Goal: Download file/media

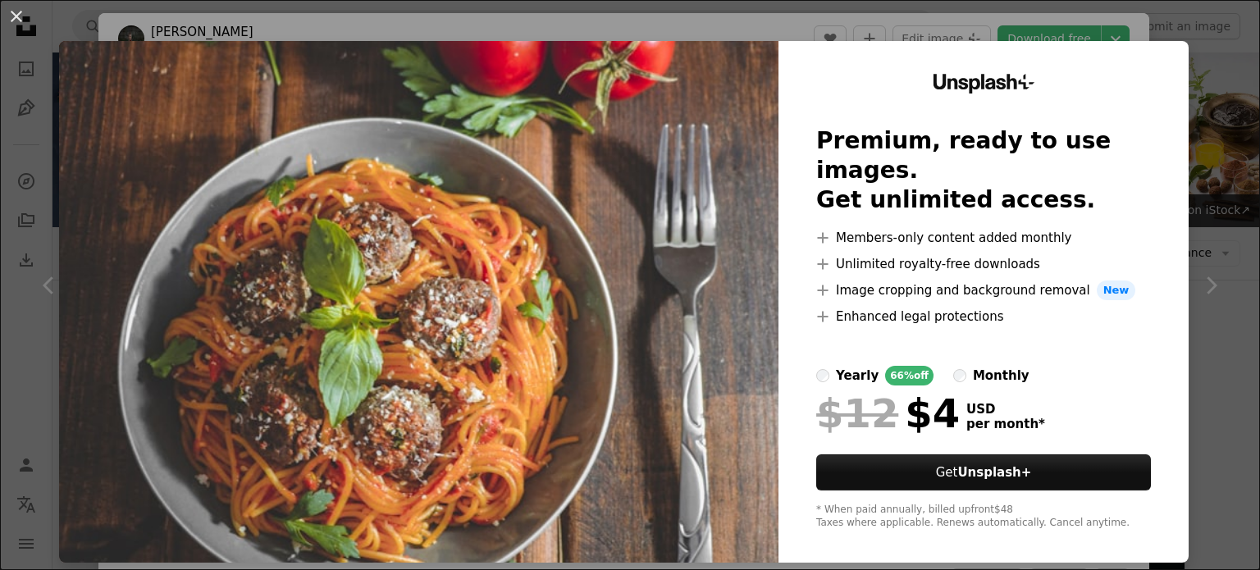
scroll to position [820, 0]
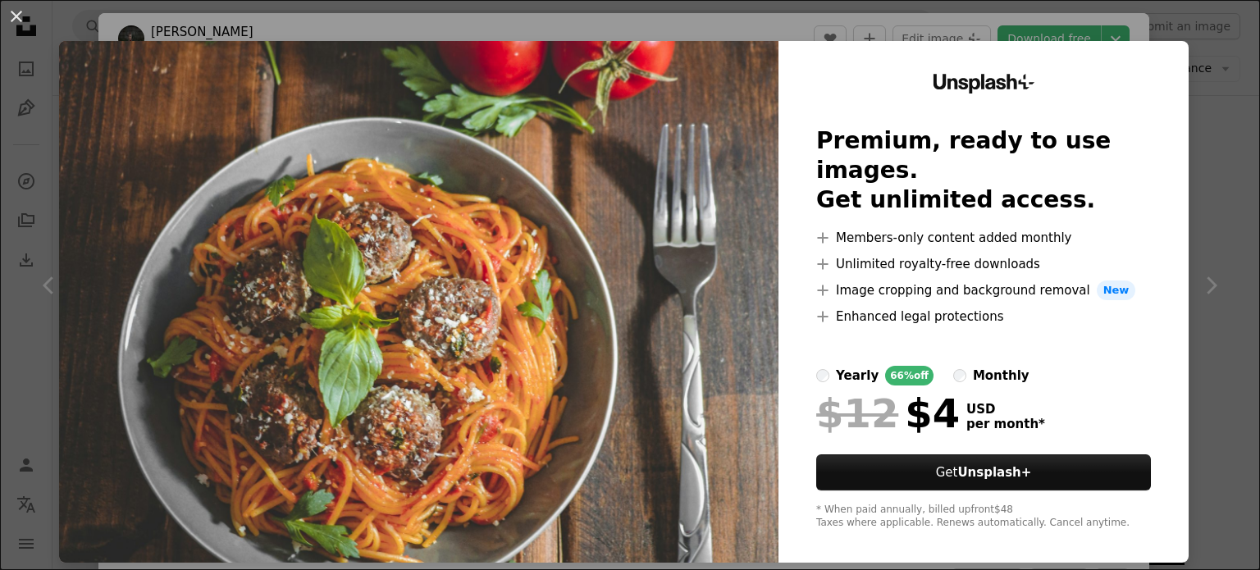
click at [1184, 57] on div "An X shape Unsplash+ Premium, ready to use images. Get unlimited access. A plus…" at bounding box center [630, 285] width 1260 height 570
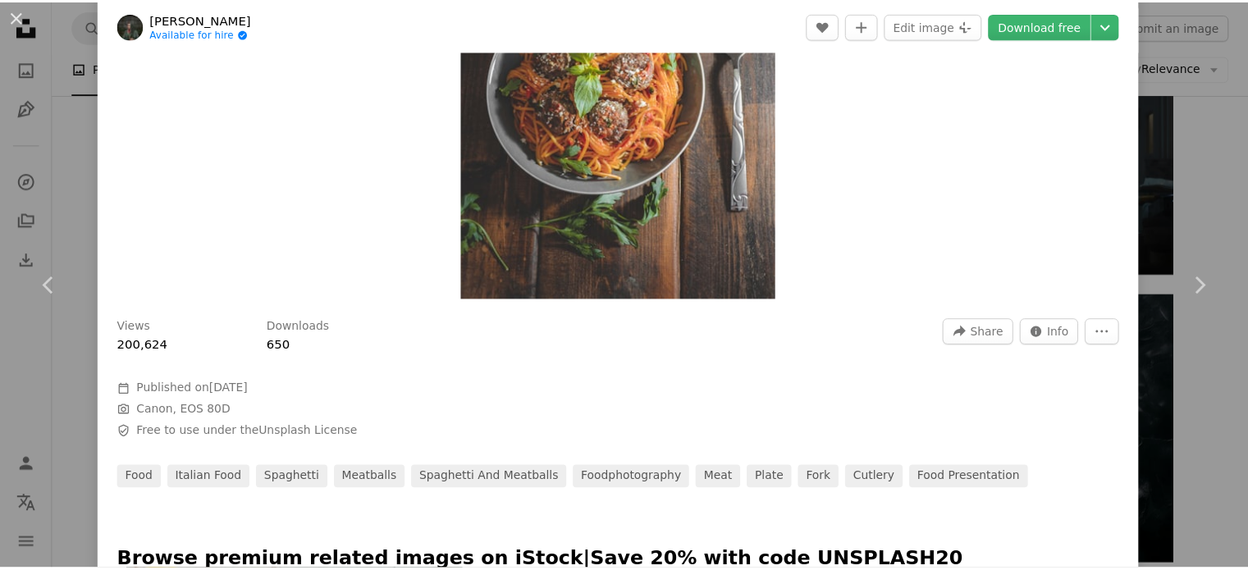
scroll to position [246, 0]
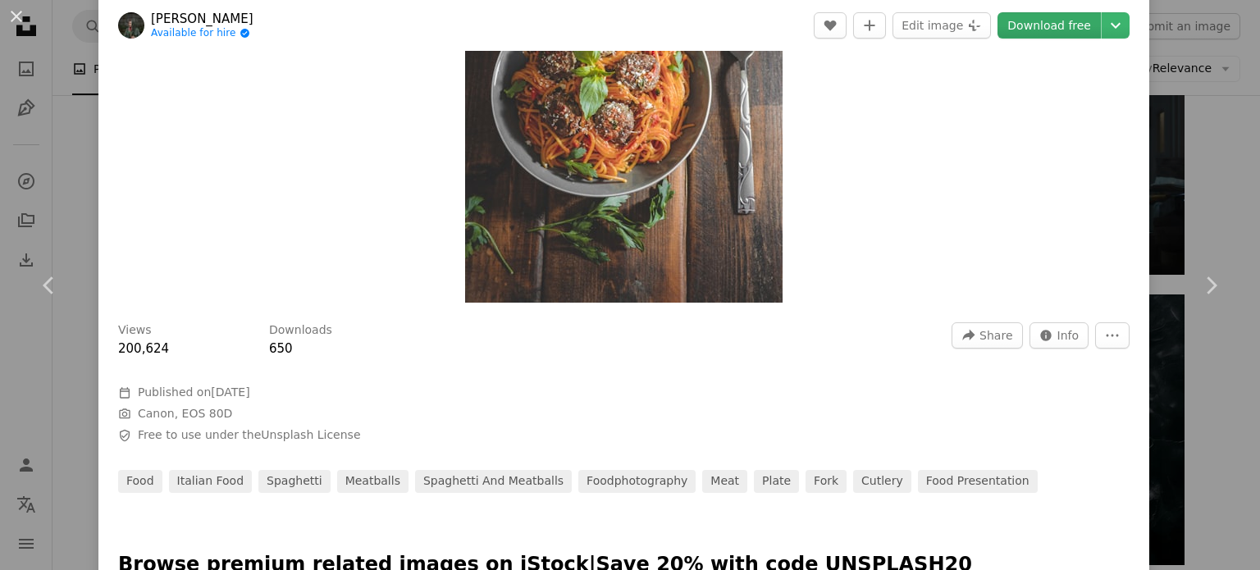
click at [1043, 19] on link "Download free" at bounding box center [1048, 25] width 103 height 26
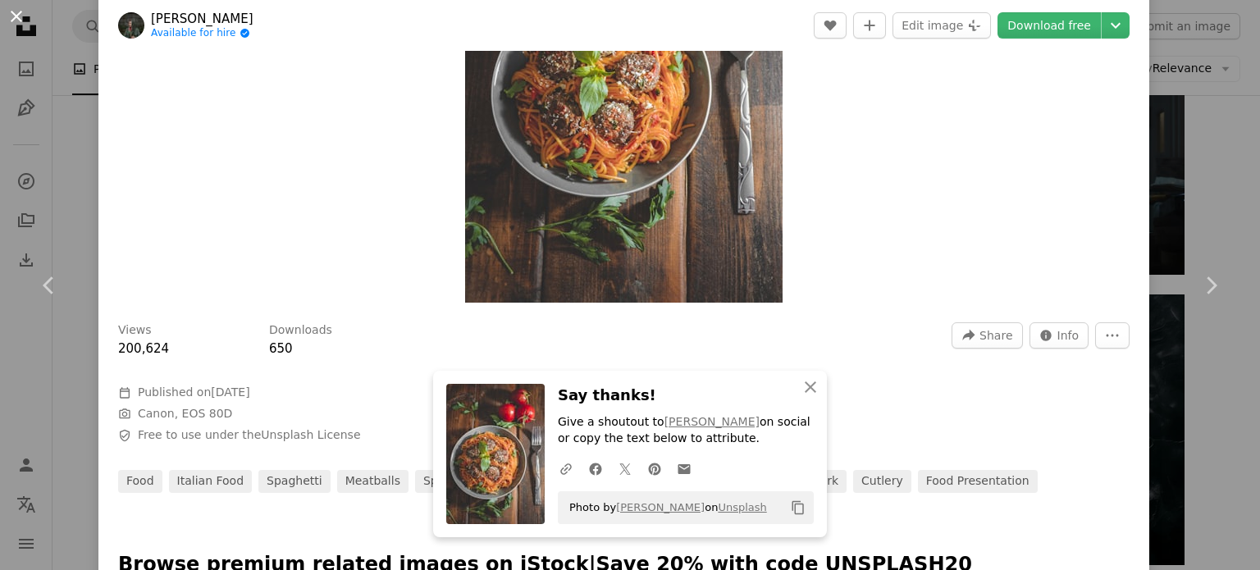
click at [16, 7] on button "An X shape" at bounding box center [17, 17] width 20 height 20
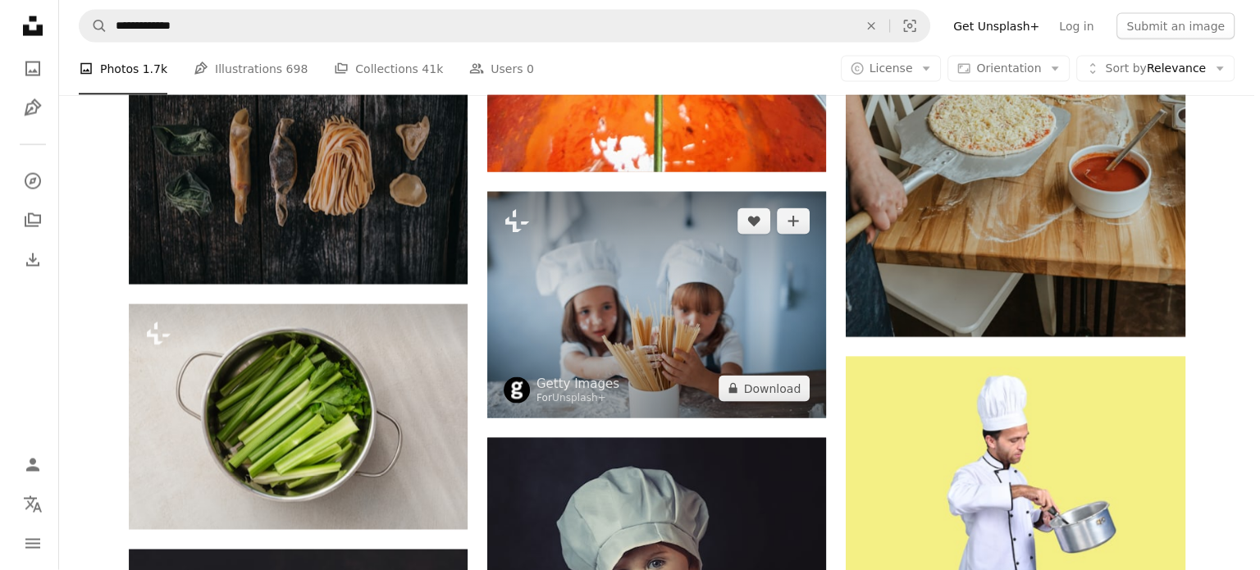
scroll to position [3445, 0]
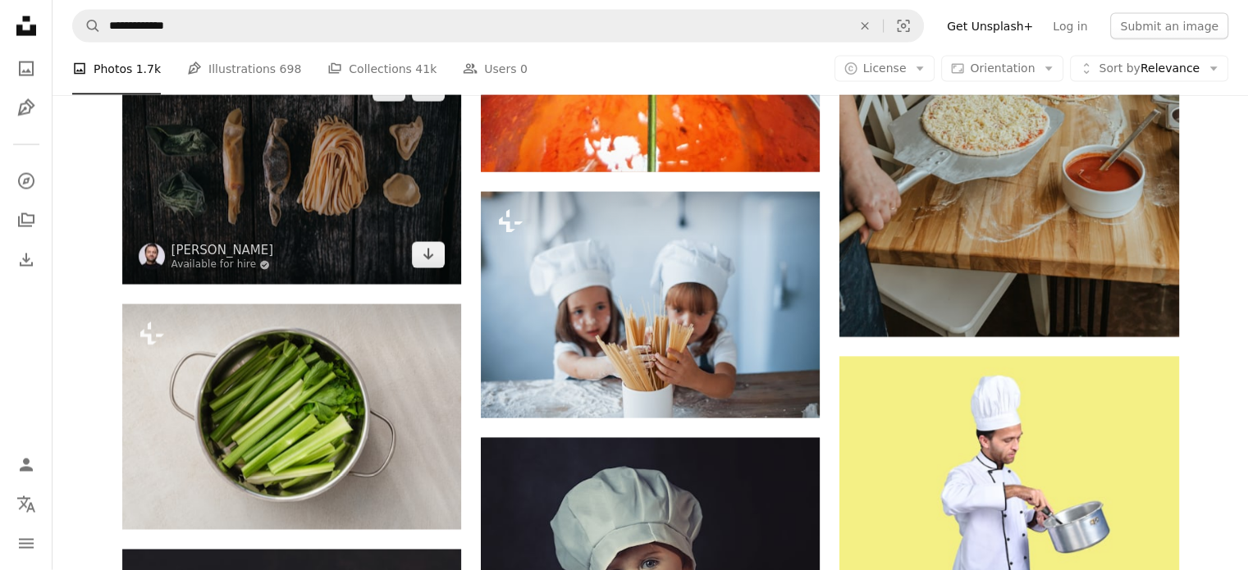
click at [381, 212] on img at bounding box center [291, 172] width 339 height 226
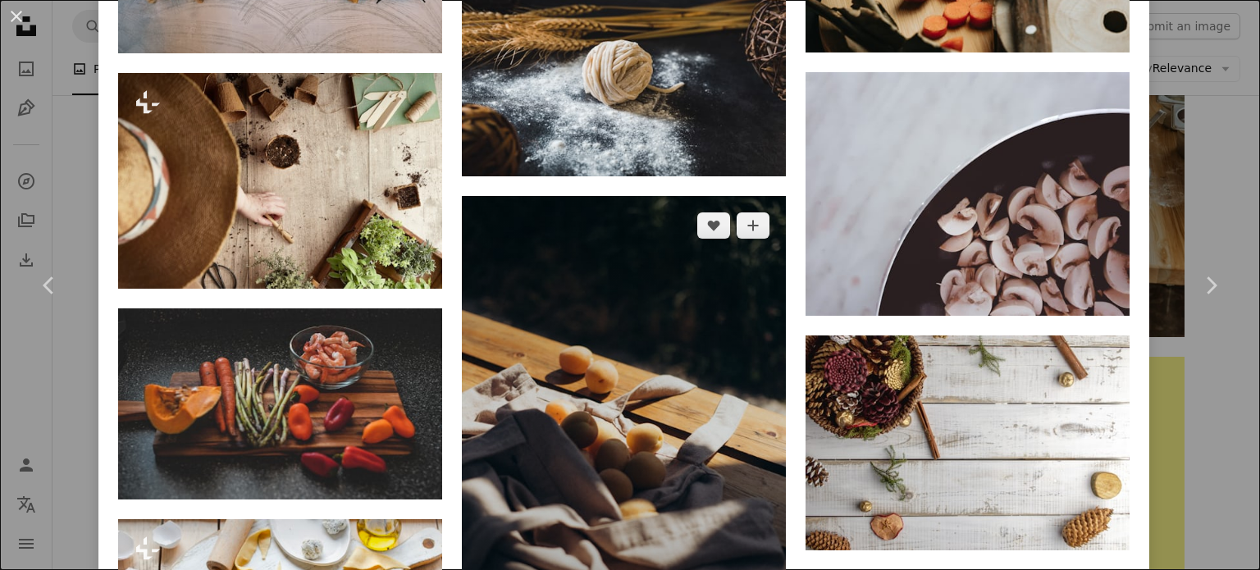
scroll to position [2461, 0]
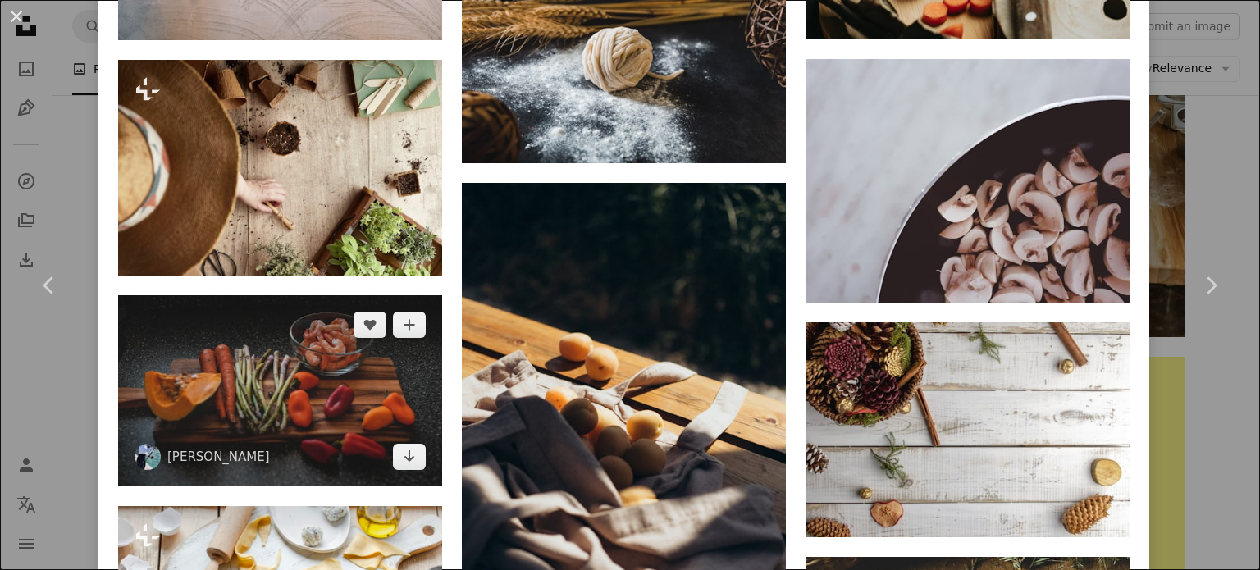
click at [266, 357] on img at bounding box center [280, 390] width 324 height 191
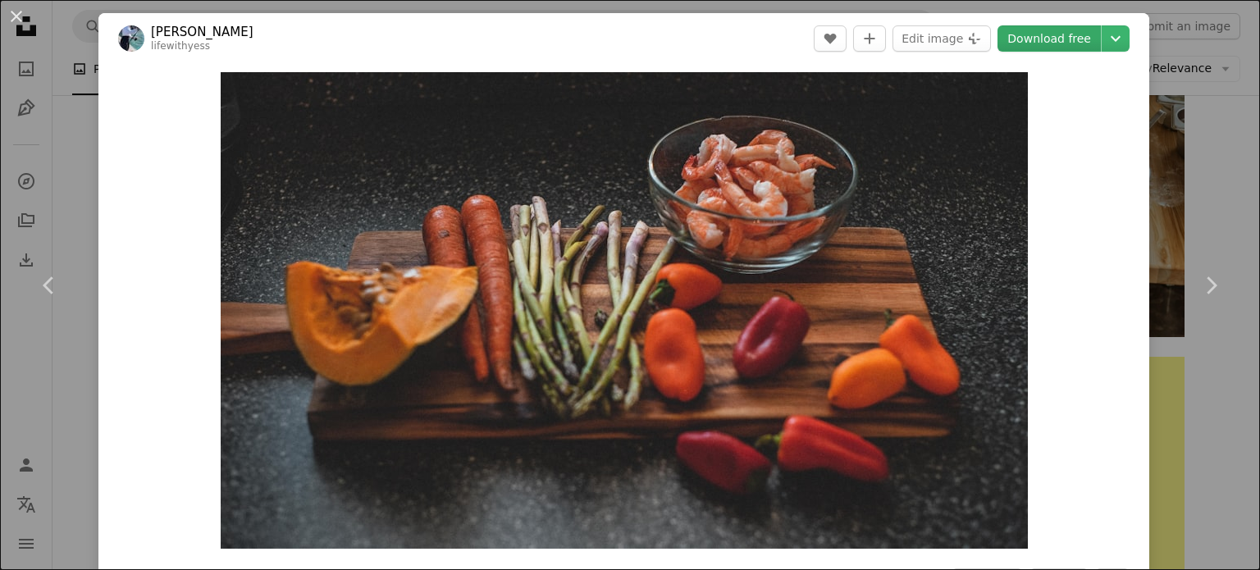
click at [1038, 39] on link "Download free" at bounding box center [1048, 38] width 103 height 26
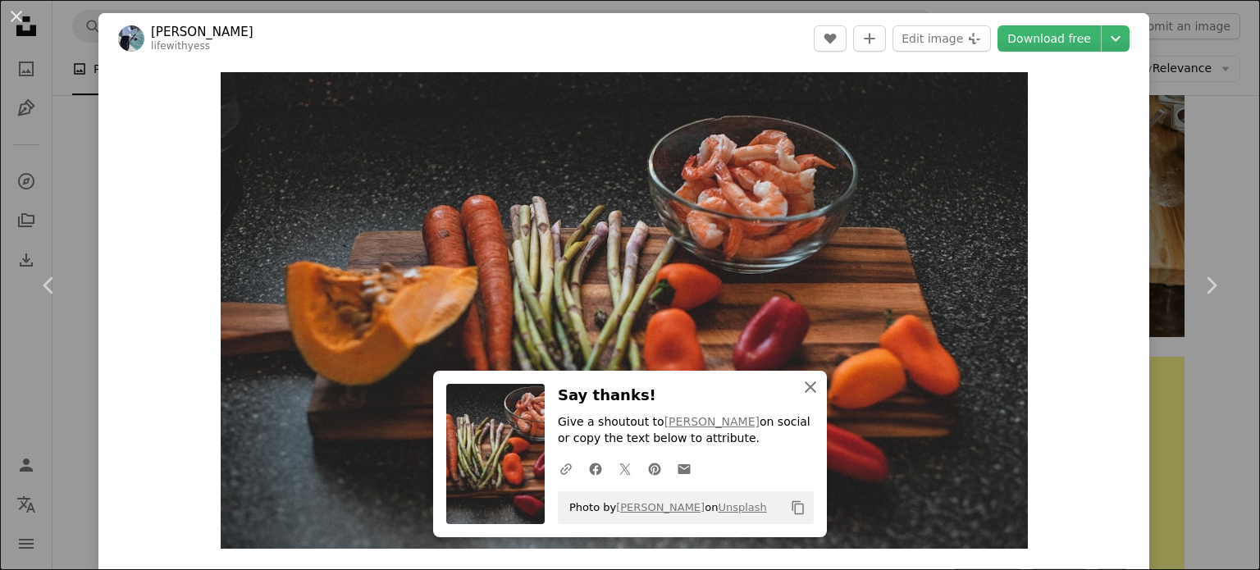
click at [801, 382] on icon "An X shape" at bounding box center [811, 387] width 20 height 20
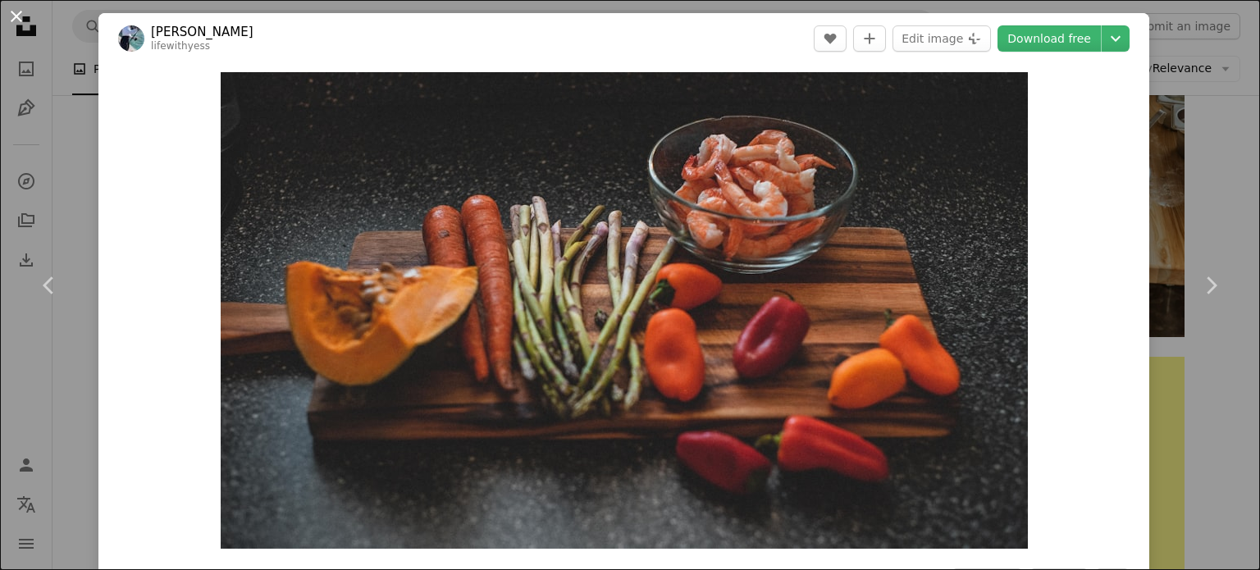
click at [18, 12] on button "An X shape" at bounding box center [17, 17] width 20 height 20
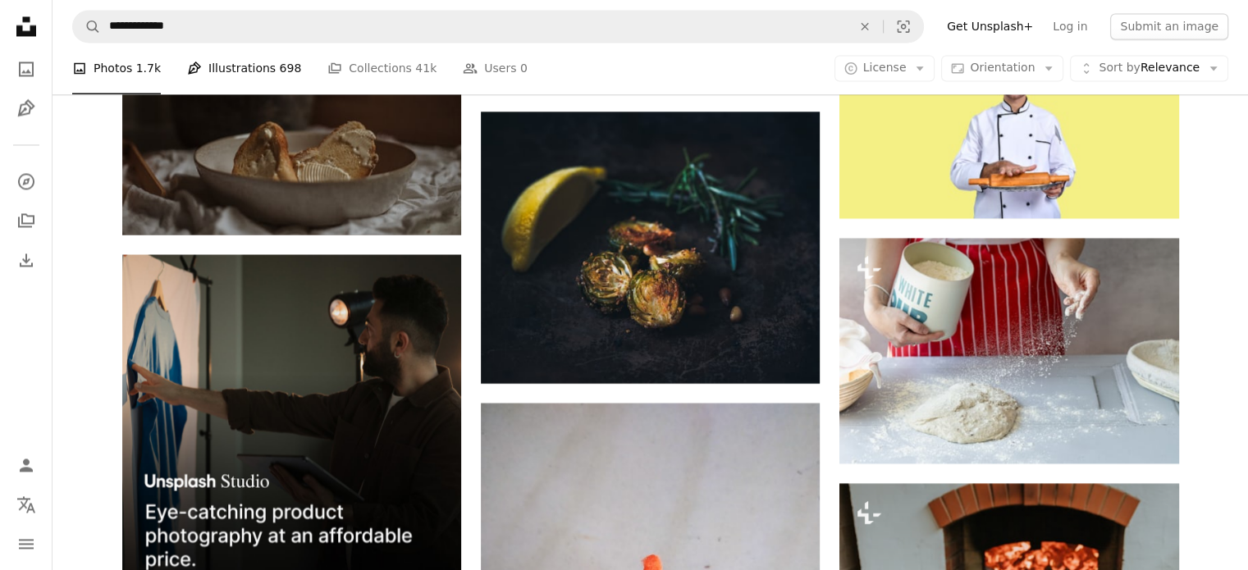
scroll to position [2789, 0]
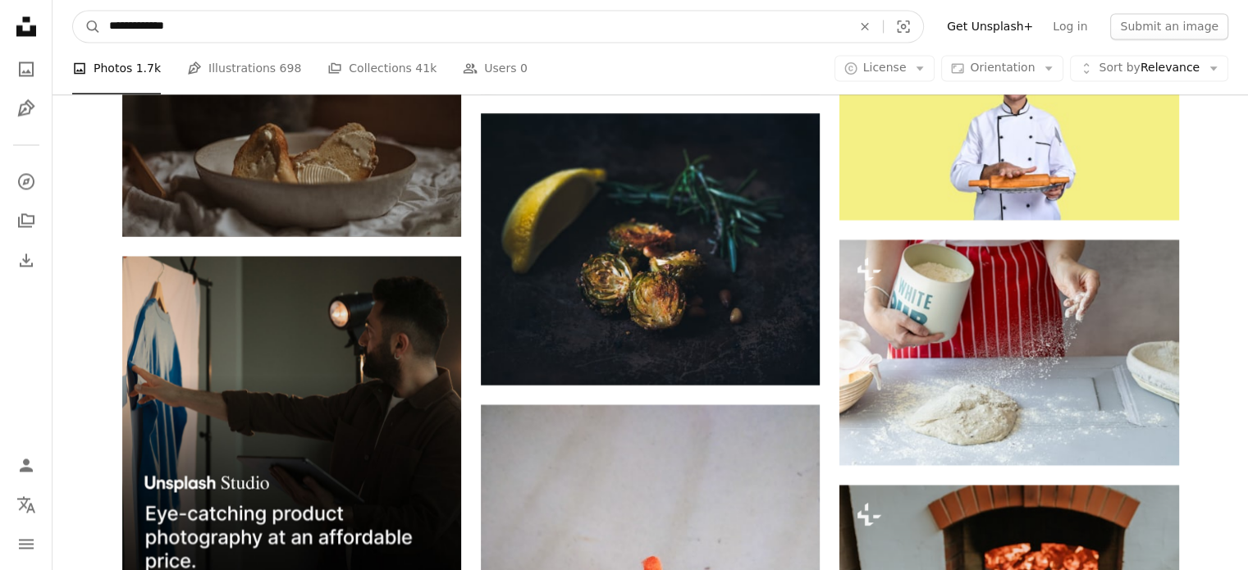
click at [197, 30] on input "**********" at bounding box center [474, 26] width 746 height 31
type input "**********"
click at [73, 11] on button "A magnifying glass" at bounding box center [87, 26] width 28 height 31
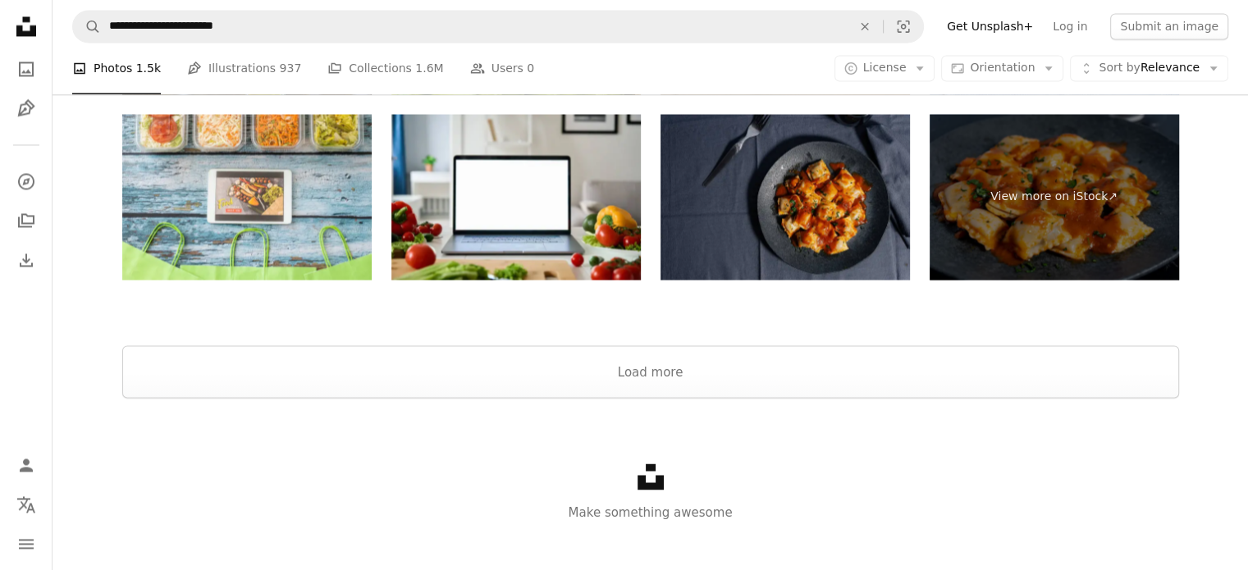
scroll to position [2822, 0]
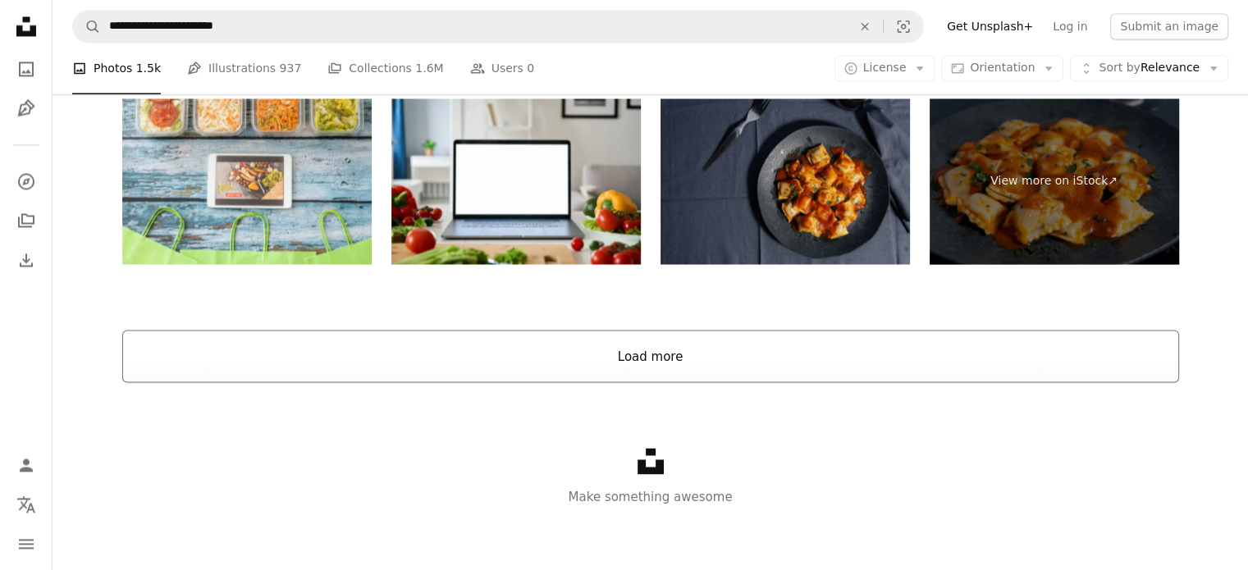
click at [597, 344] on button "Load more" at bounding box center [650, 356] width 1056 height 52
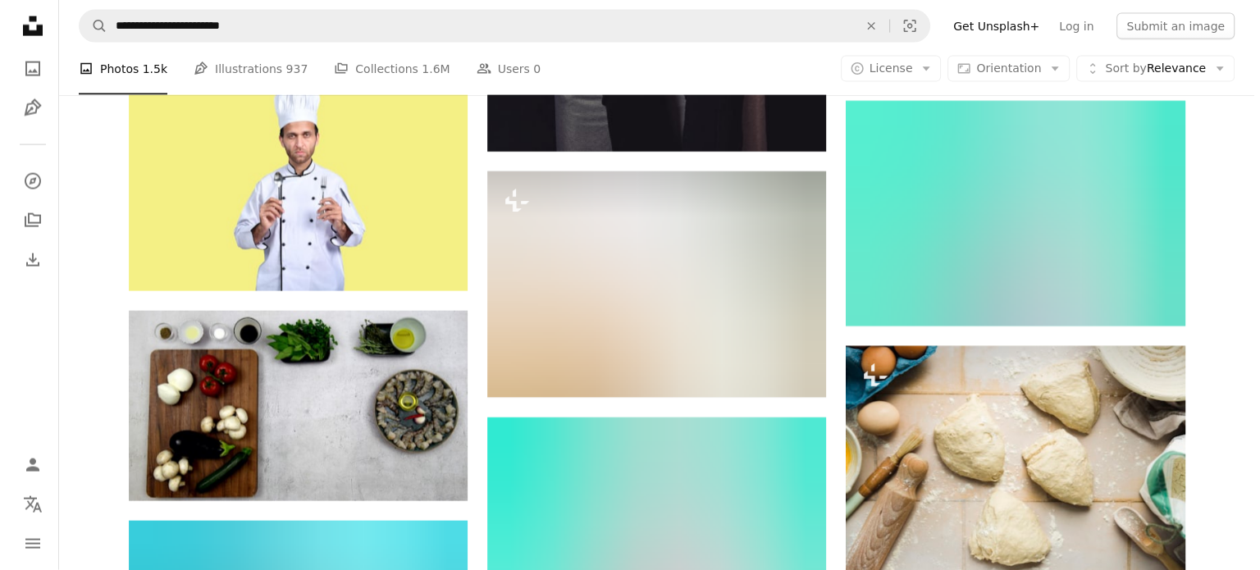
scroll to position [3845, 0]
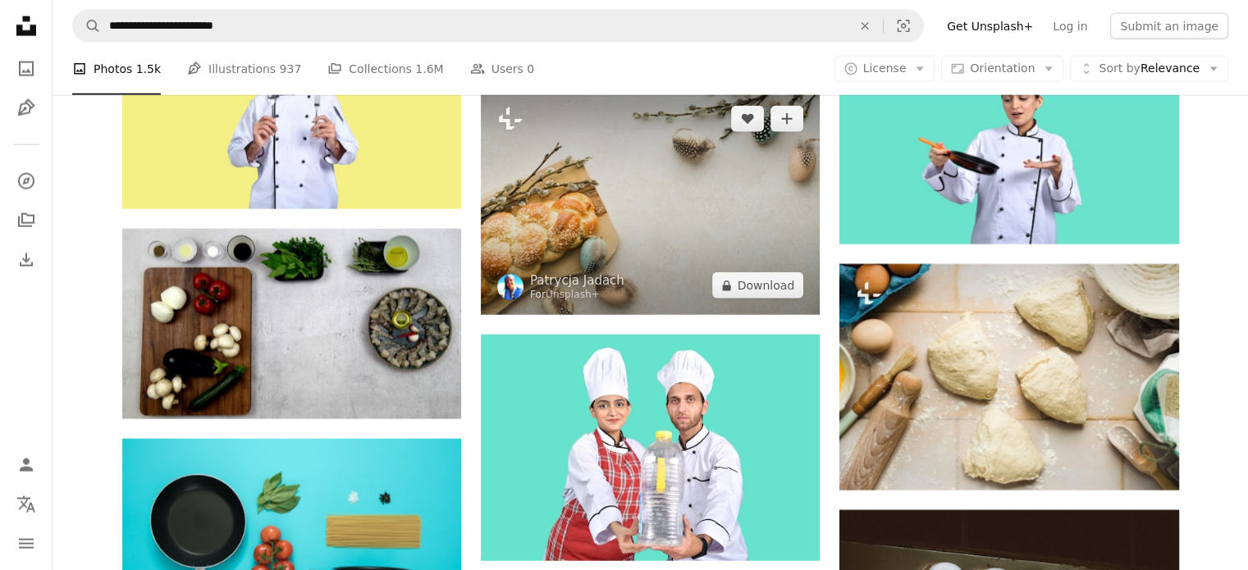
click at [630, 196] on img at bounding box center [650, 202] width 339 height 226
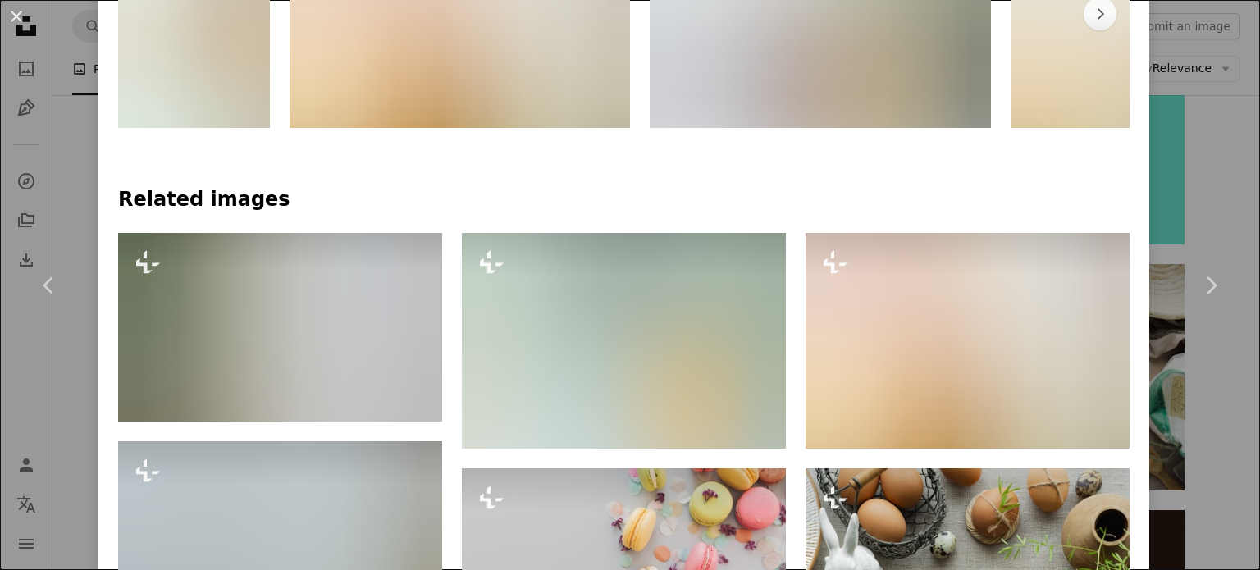
scroll to position [1066, 0]
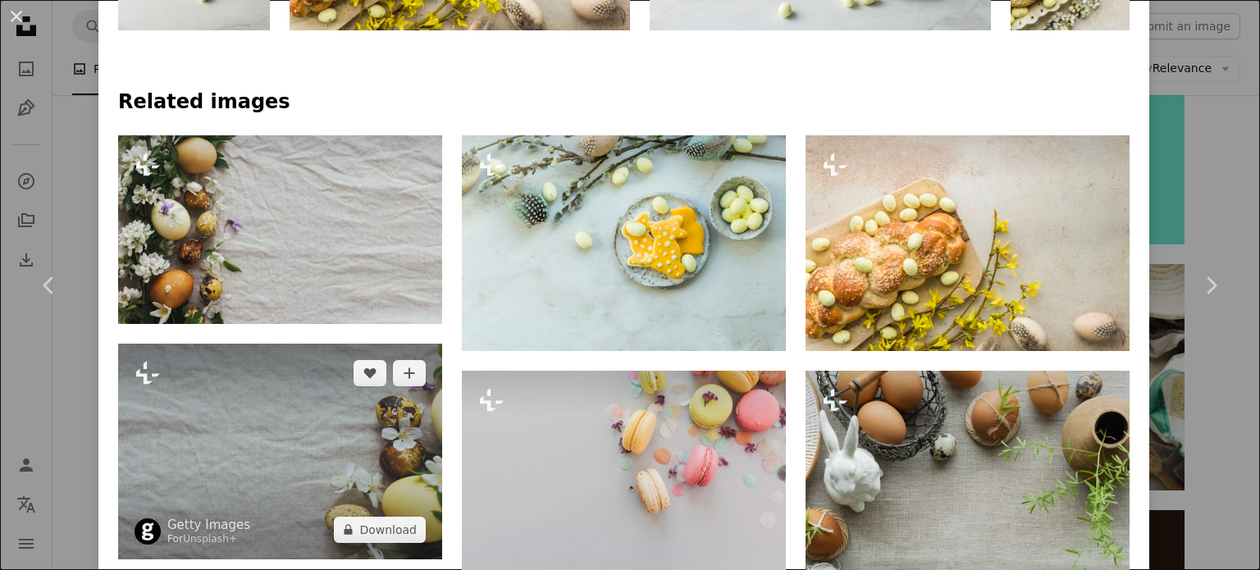
click at [299, 431] on img at bounding box center [280, 452] width 324 height 216
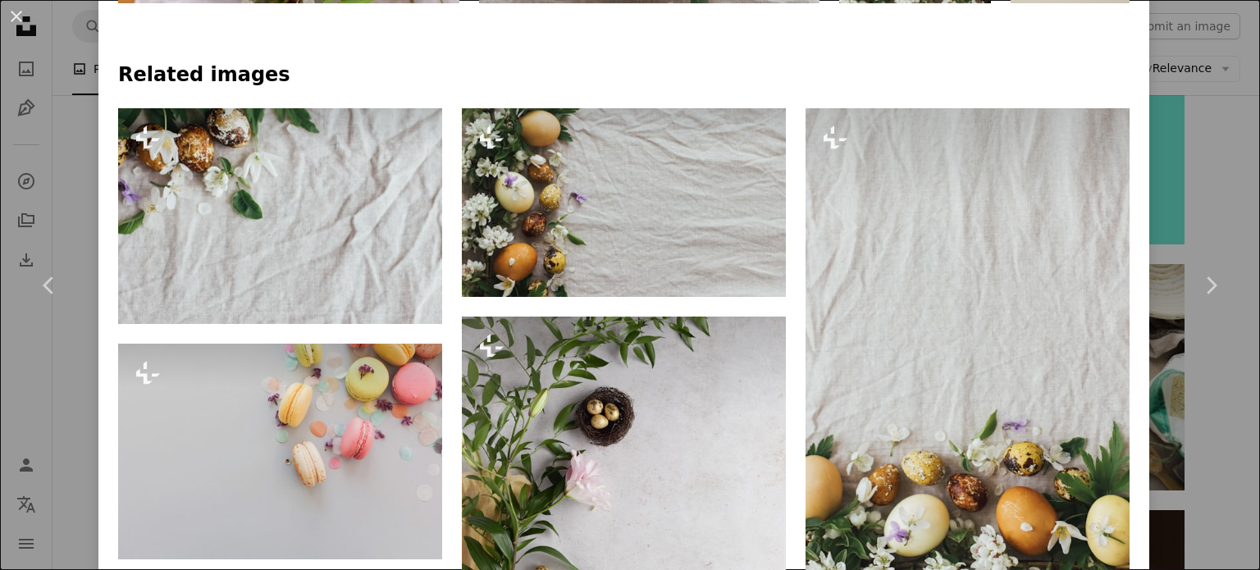
scroll to position [1066, 0]
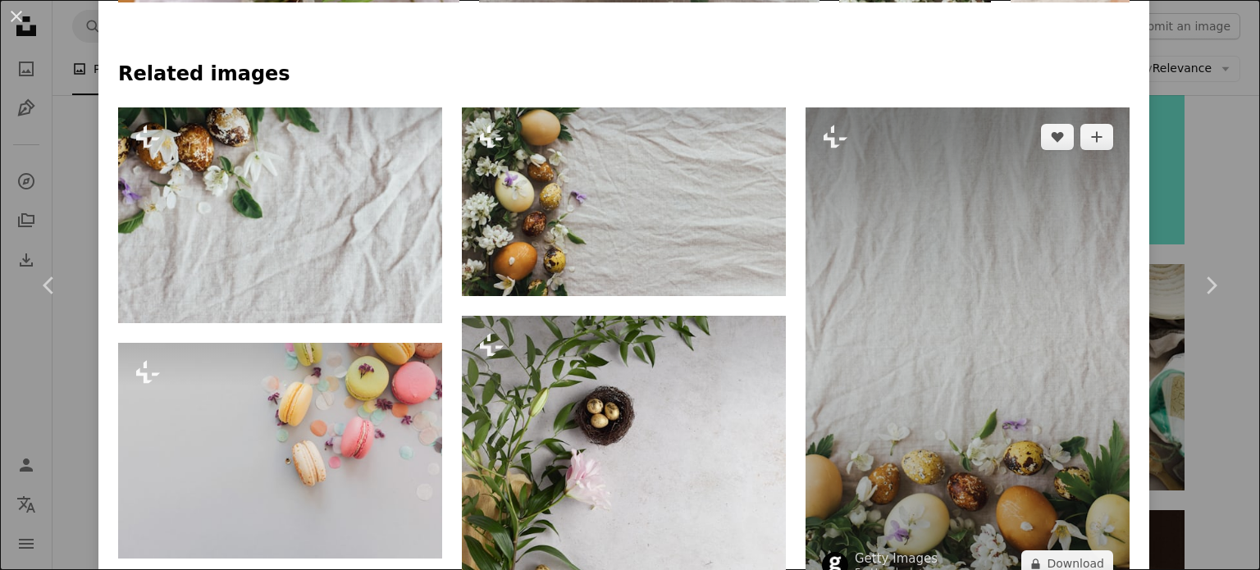
click at [939, 254] on img at bounding box center [967, 350] width 324 height 486
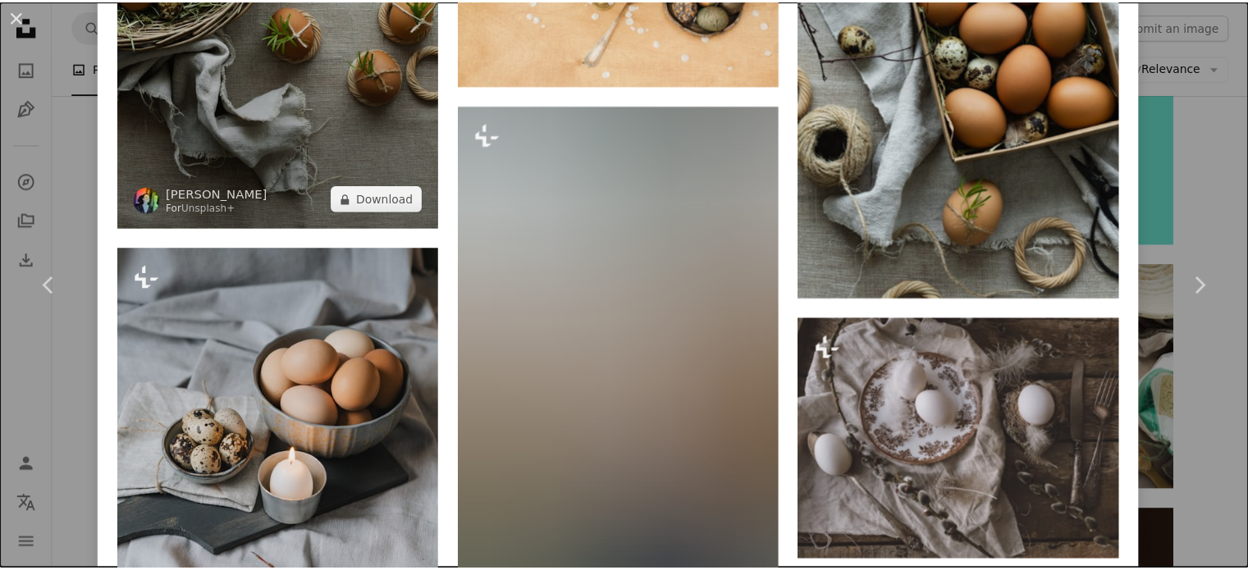
scroll to position [3701, 0]
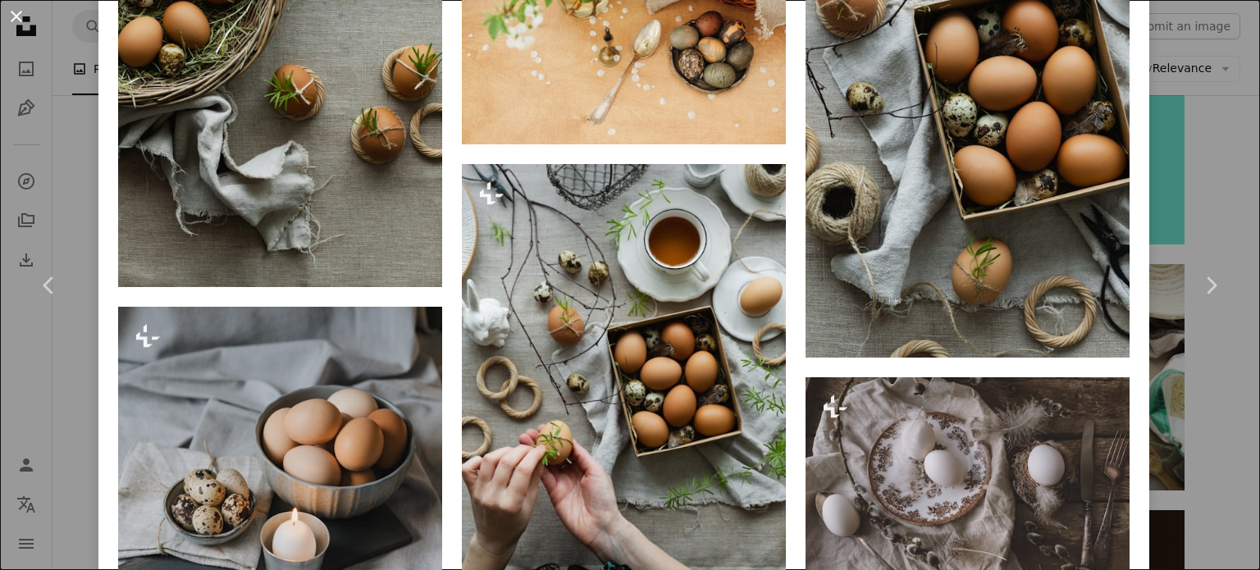
click at [12, 12] on button "An X shape" at bounding box center [17, 17] width 20 height 20
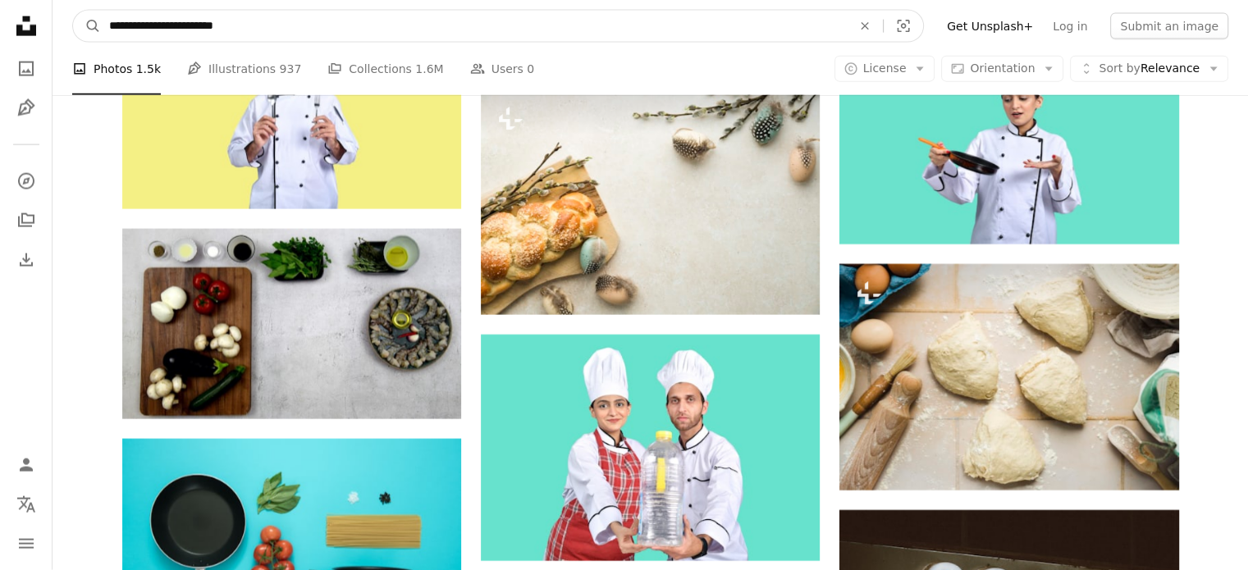
click at [181, 30] on input "**********" at bounding box center [474, 26] width 746 height 31
type input "**********"
click at [73, 11] on button "A magnifying glass" at bounding box center [87, 26] width 28 height 31
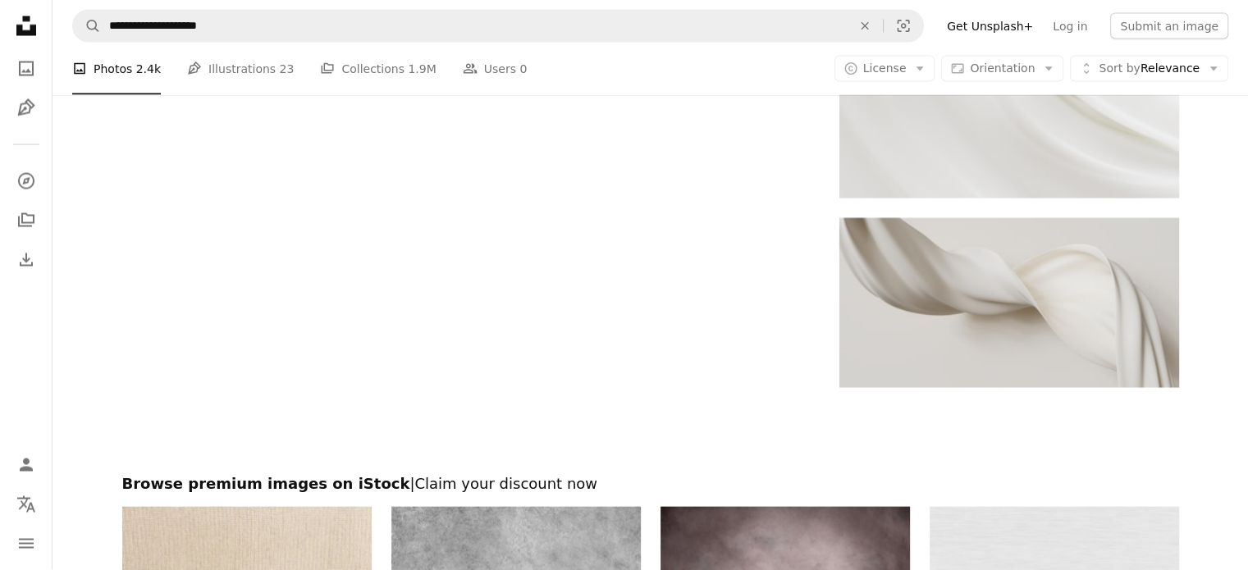
scroll to position [3527, 0]
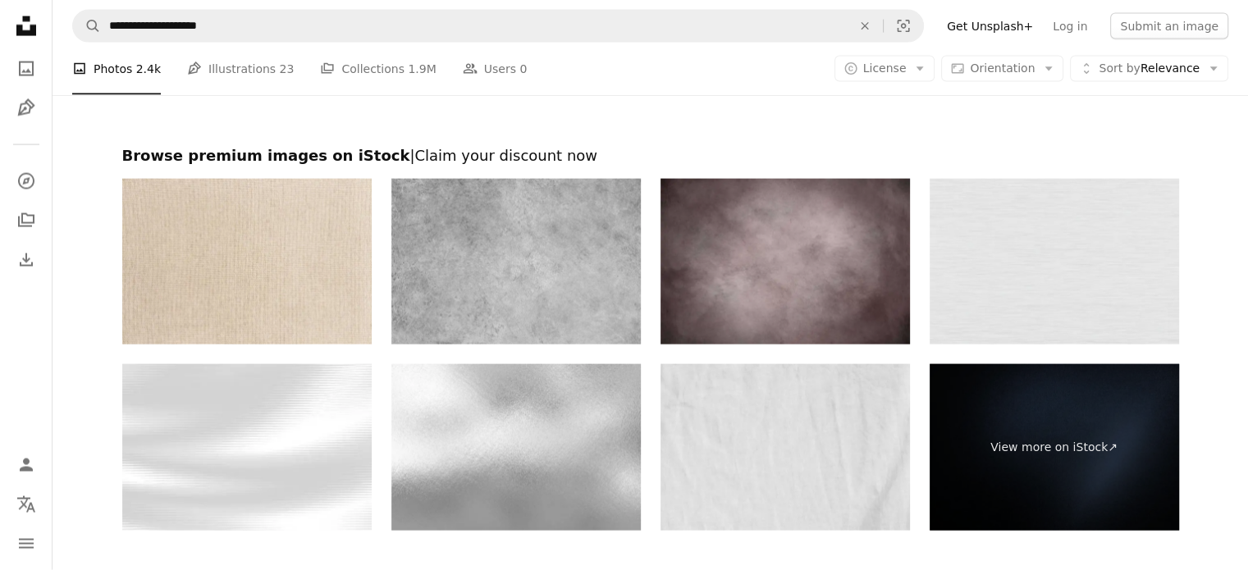
click at [787, 440] on img at bounding box center [784, 447] width 249 height 167
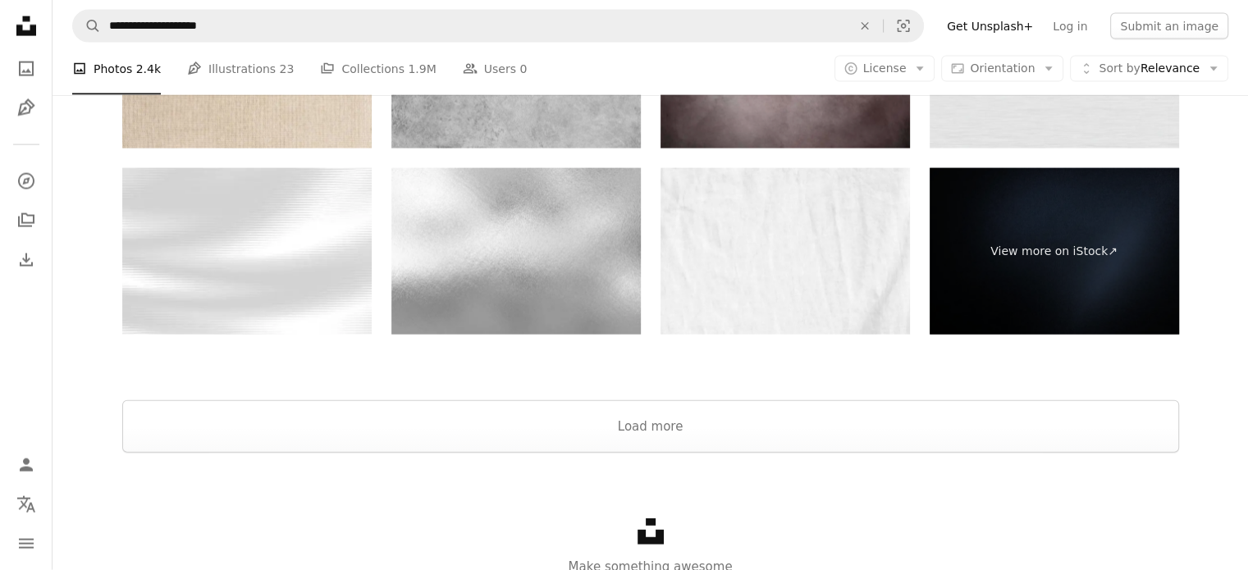
scroll to position [3794, 0]
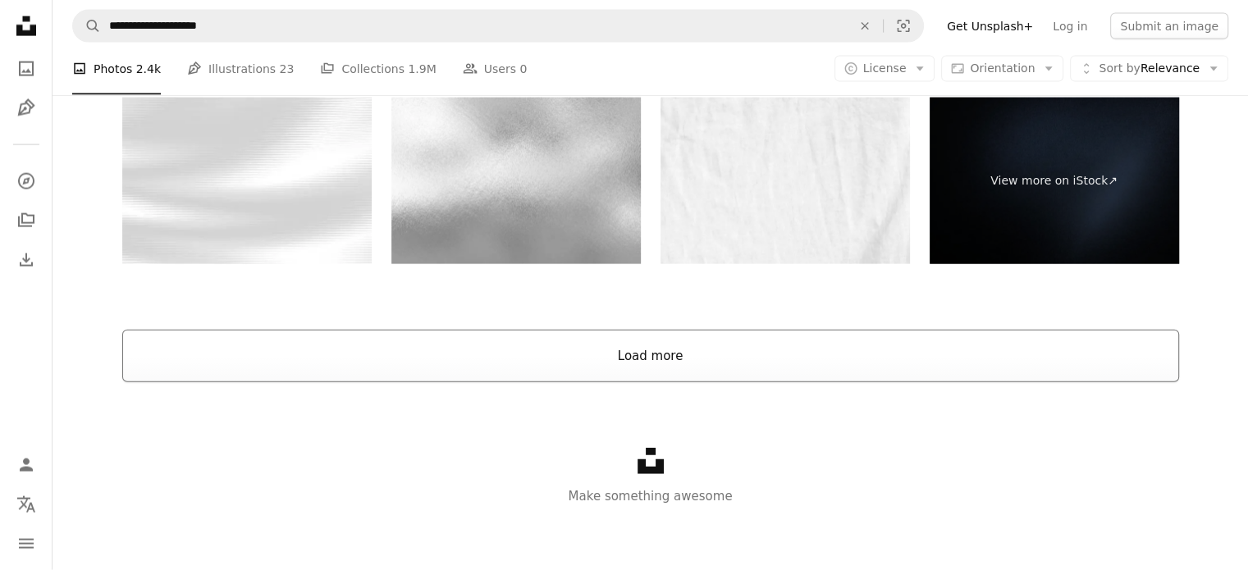
click at [676, 370] on button "Load more" at bounding box center [650, 356] width 1056 height 52
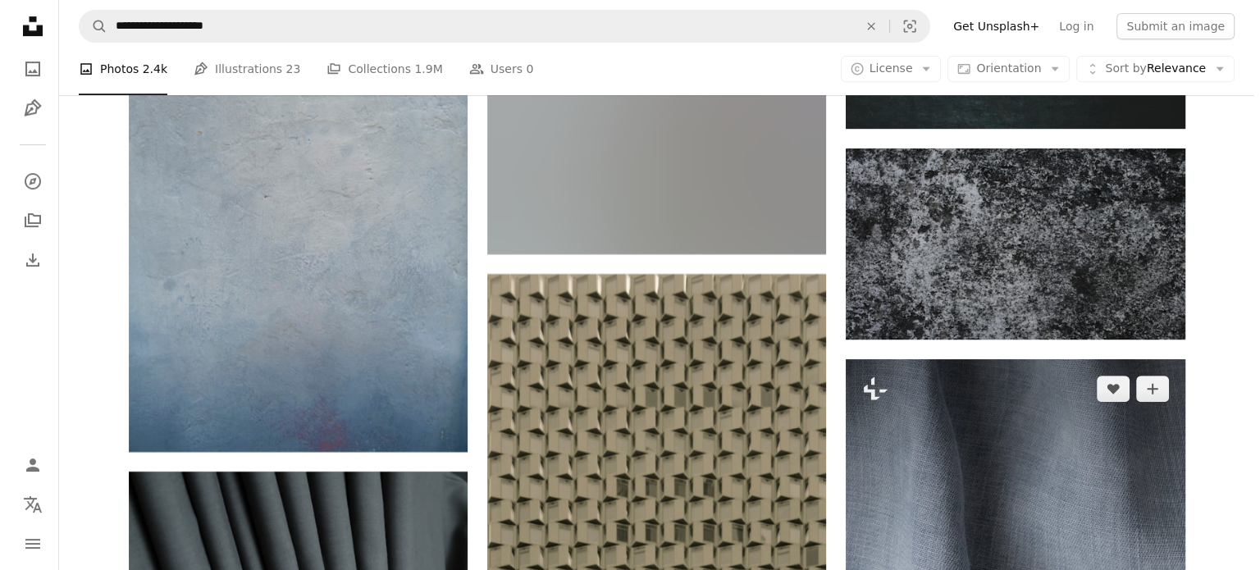
scroll to position [6948, 0]
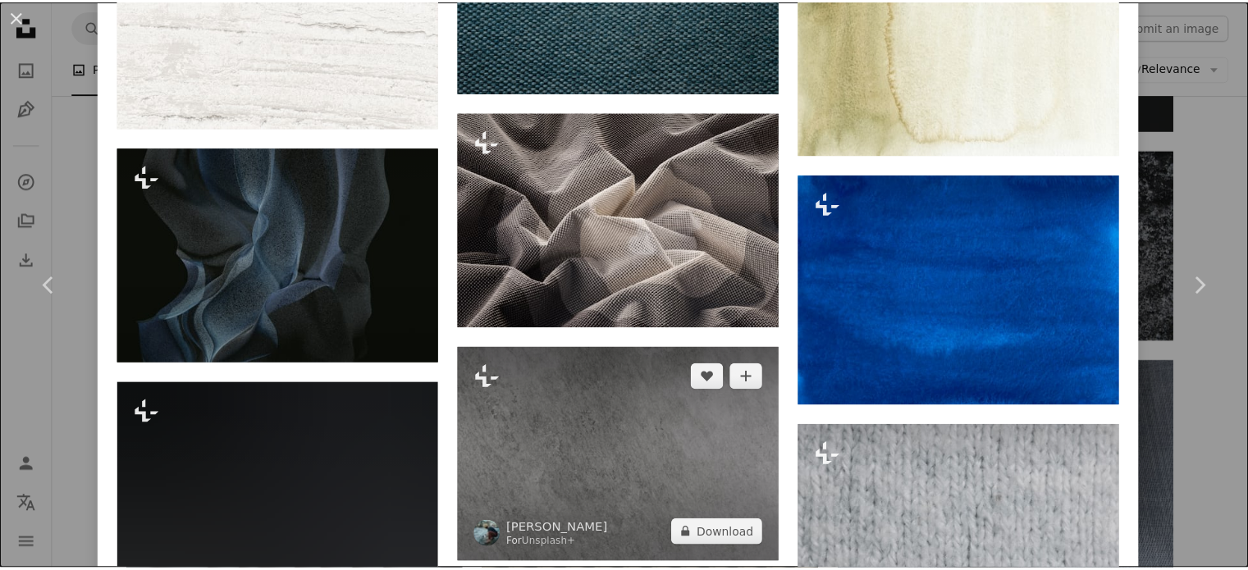
scroll to position [4001, 0]
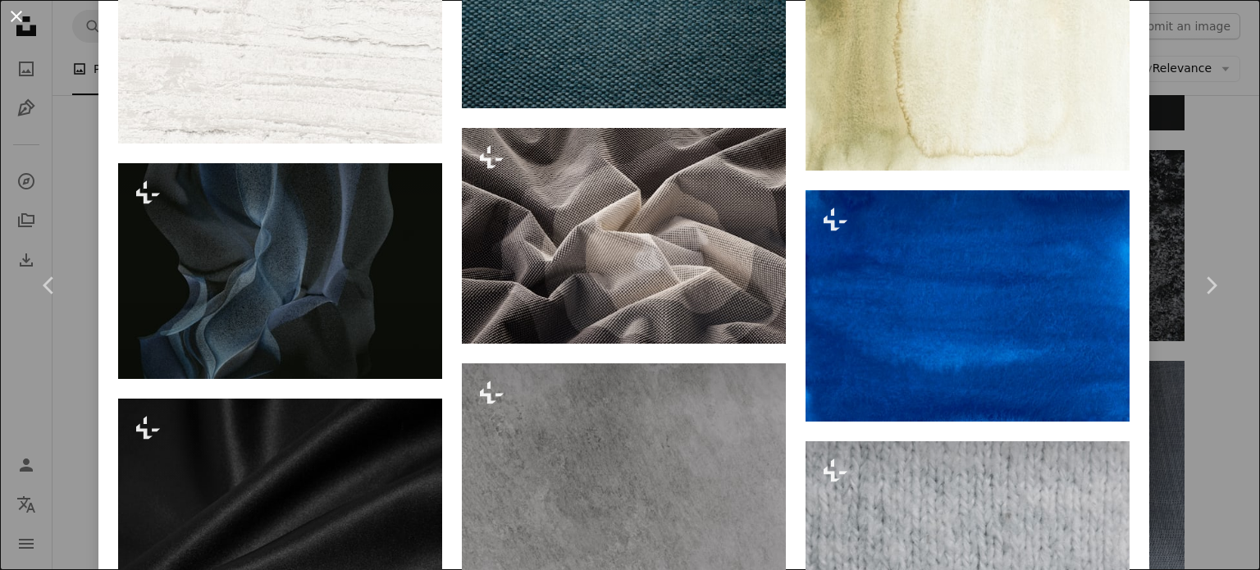
click at [10, 12] on button "An X shape" at bounding box center [17, 17] width 20 height 20
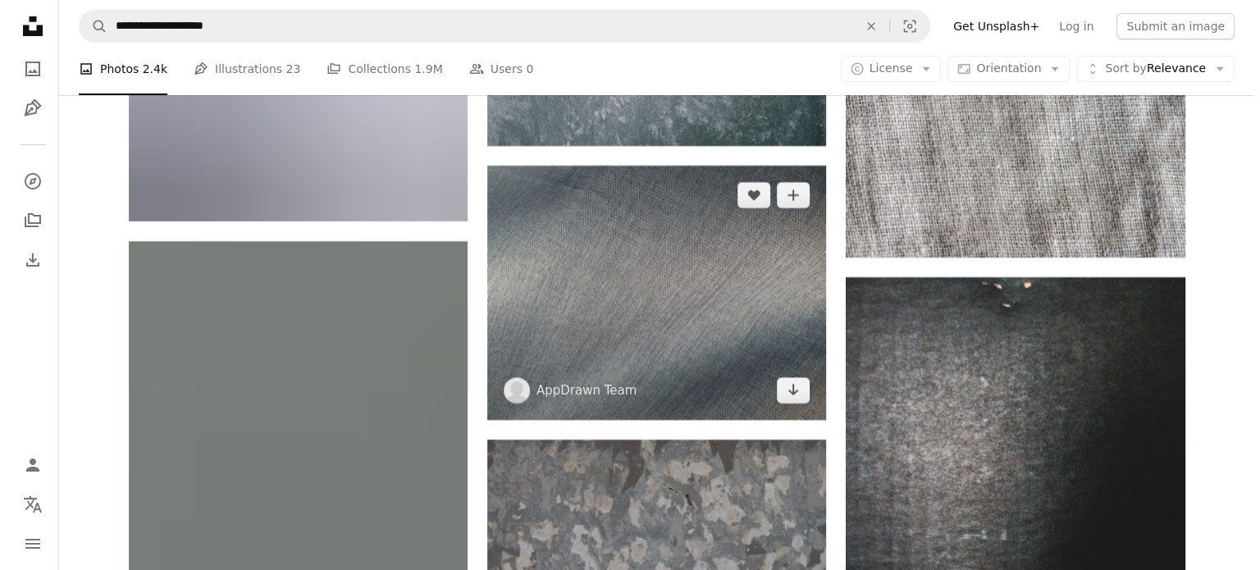
scroll to position [6292, 0]
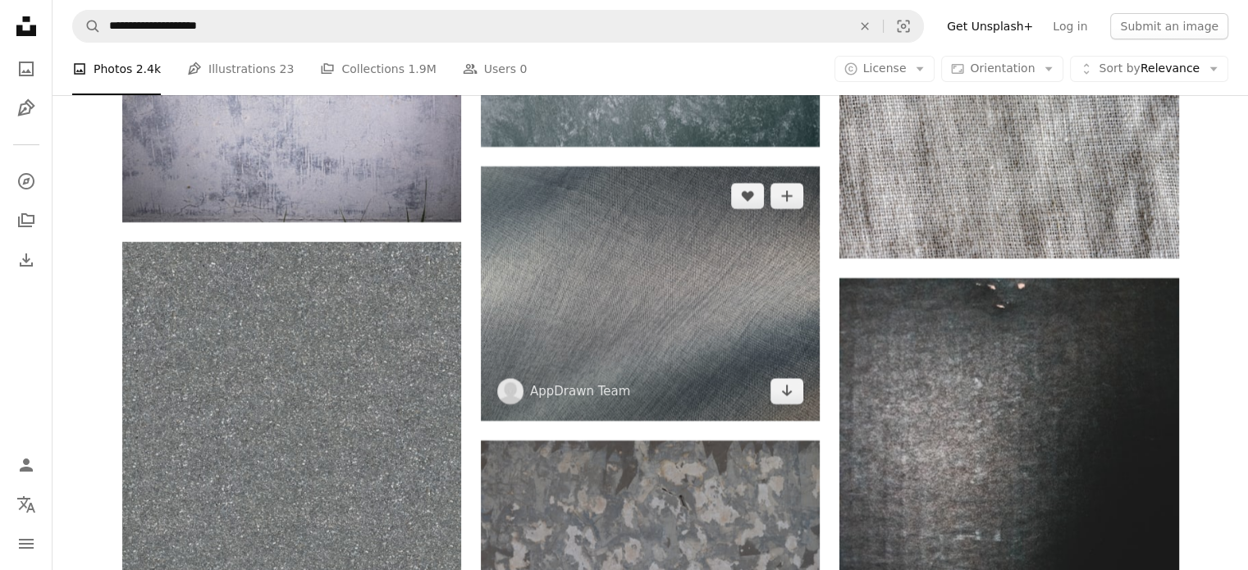
click at [659, 252] on img at bounding box center [650, 294] width 339 height 254
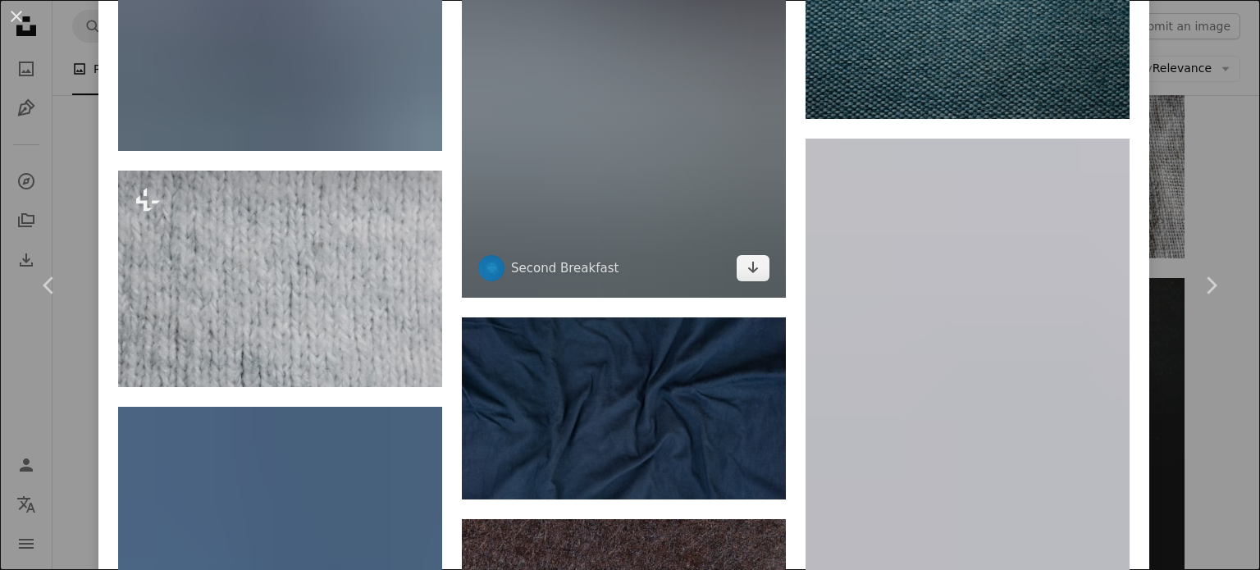
scroll to position [6146, 0]
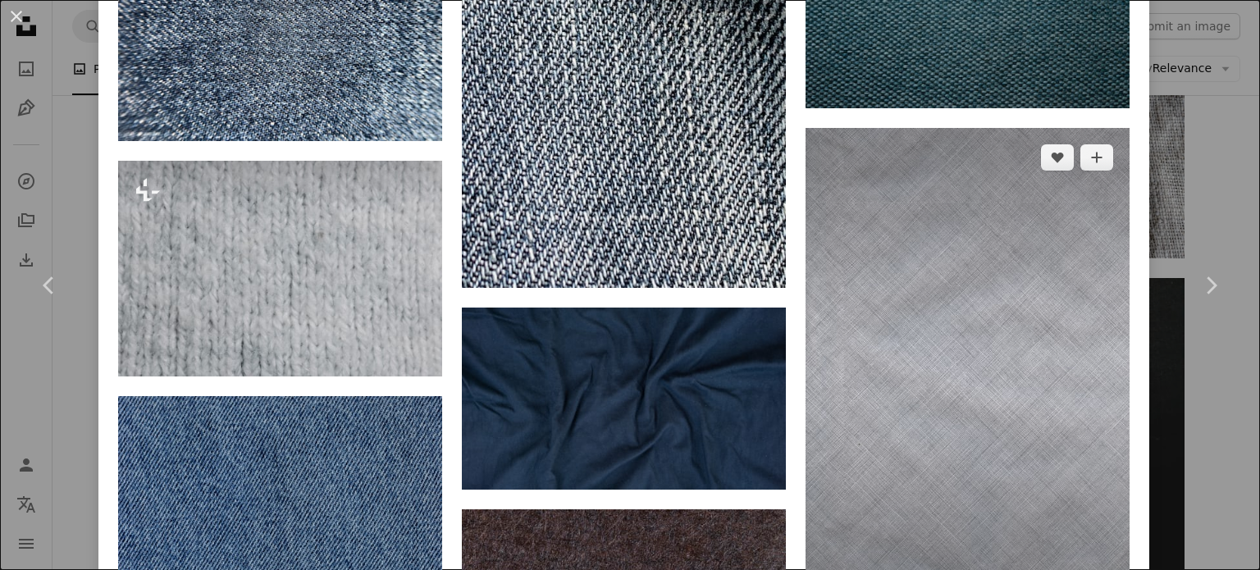
click at [892, 326] on img at bounding box center [967, 372] width 324 height 489
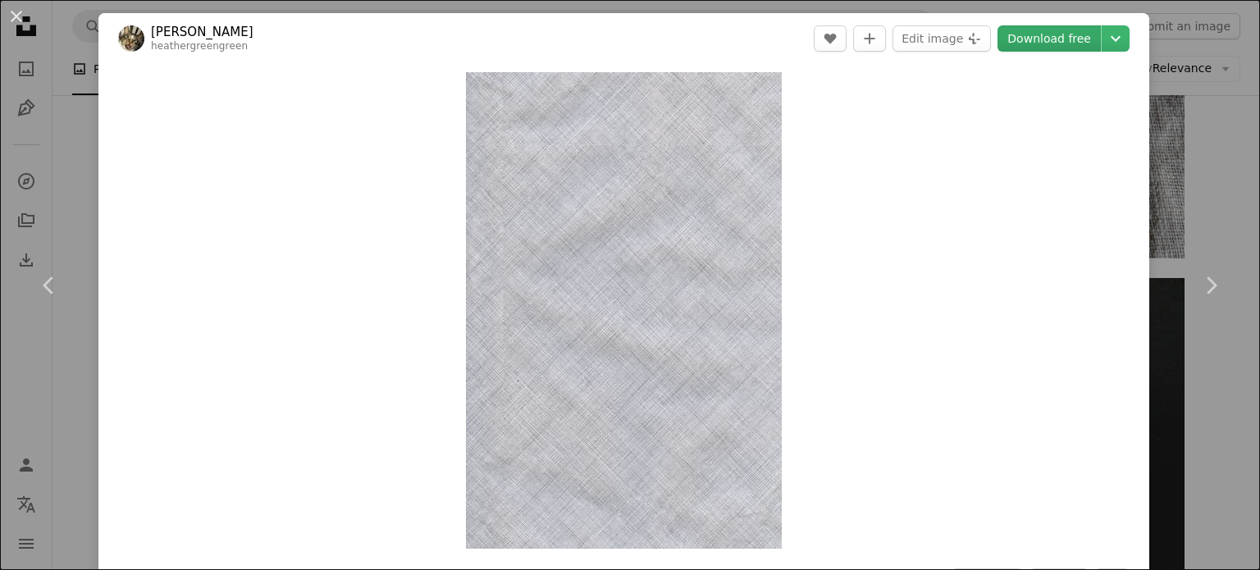
click at [1039, 47] on link "Download free" at bounding box center [1048, 38] width 103 height 26
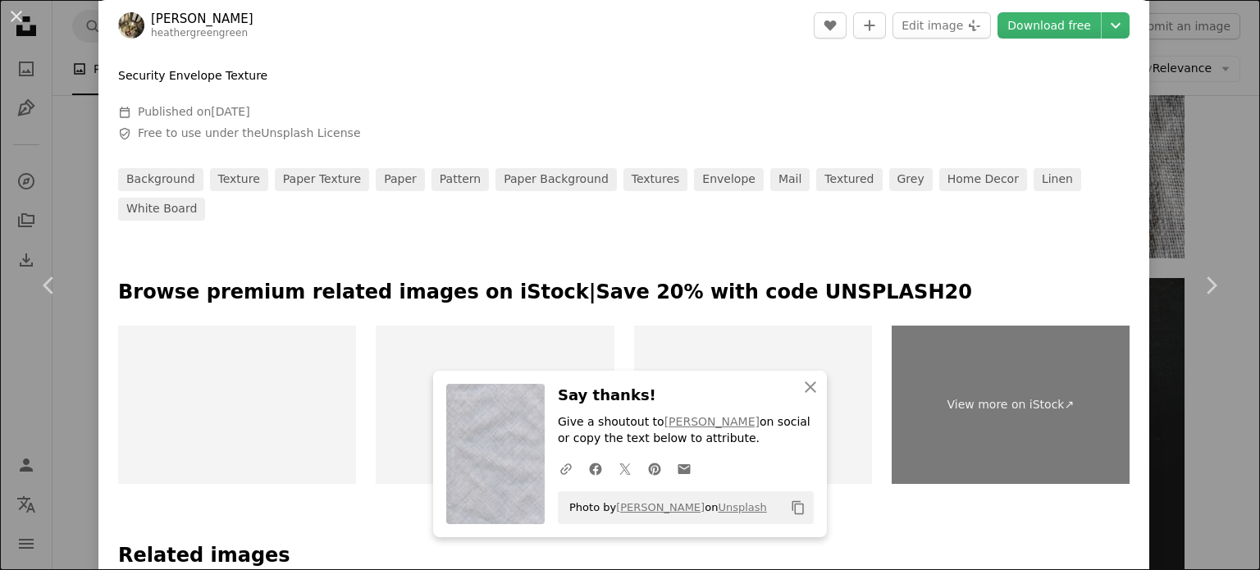
scroll to position [656, 0]
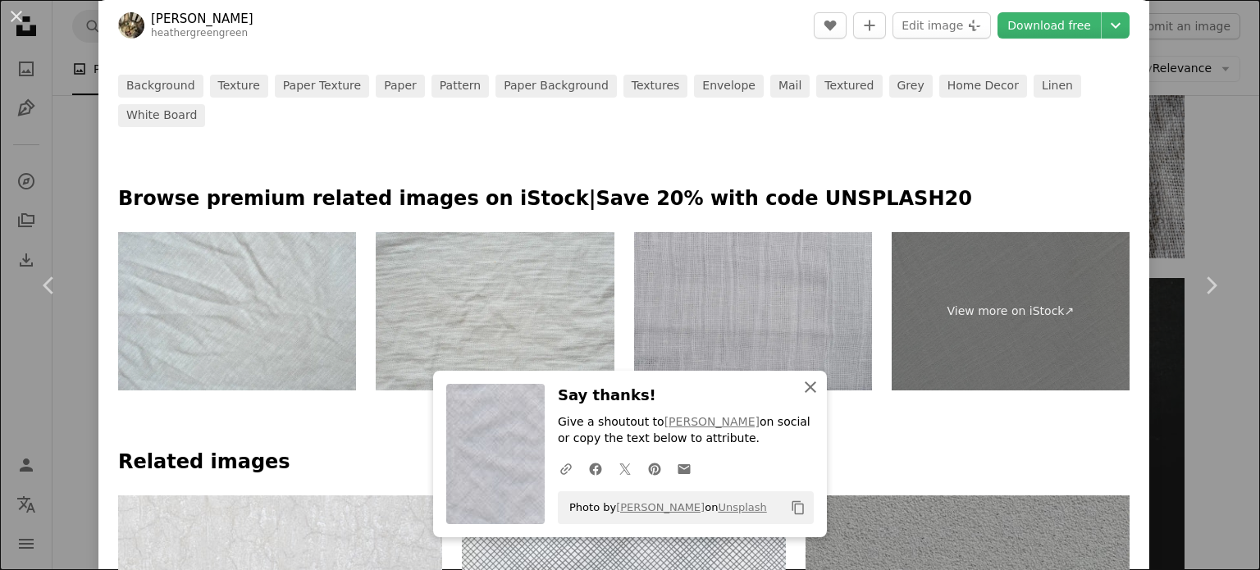
click at [805, 386] on icon "button" at bounding box center [810, 386] width 11 height 11
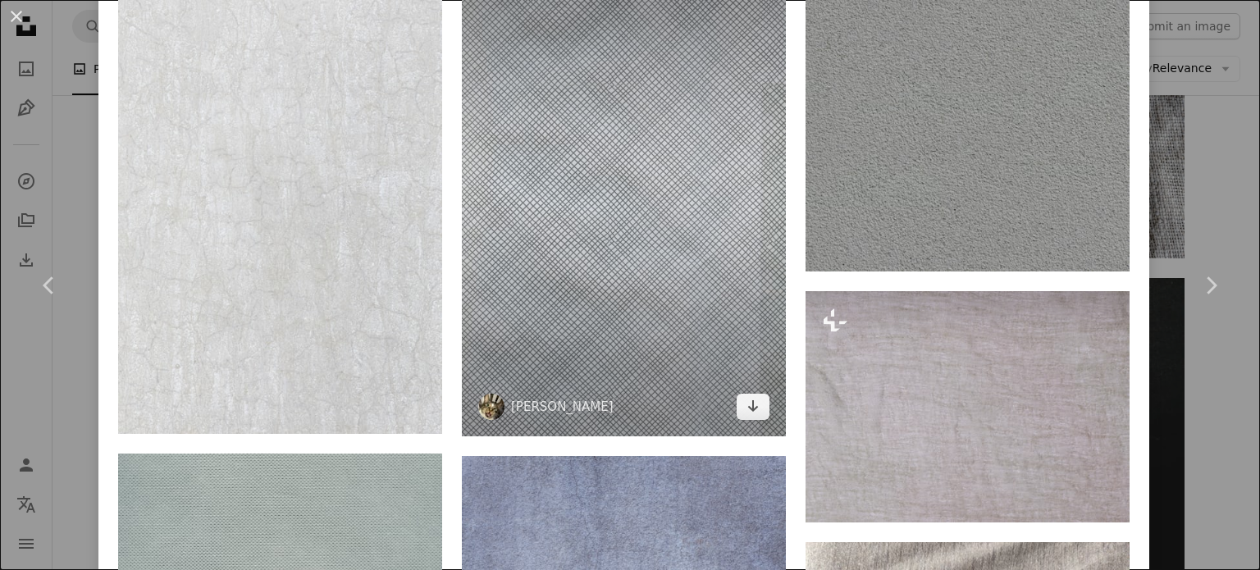
scroll to position [1066, 0]
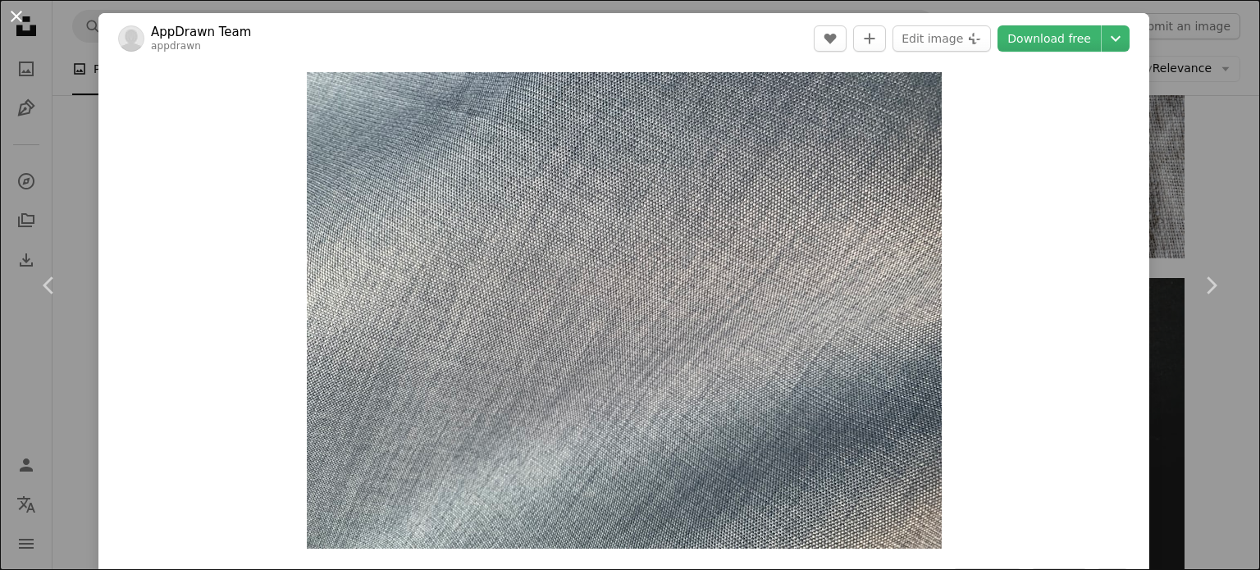
click at [14, 13] on button "An X shape" at bounding box center [17, 17] width 20 height 20
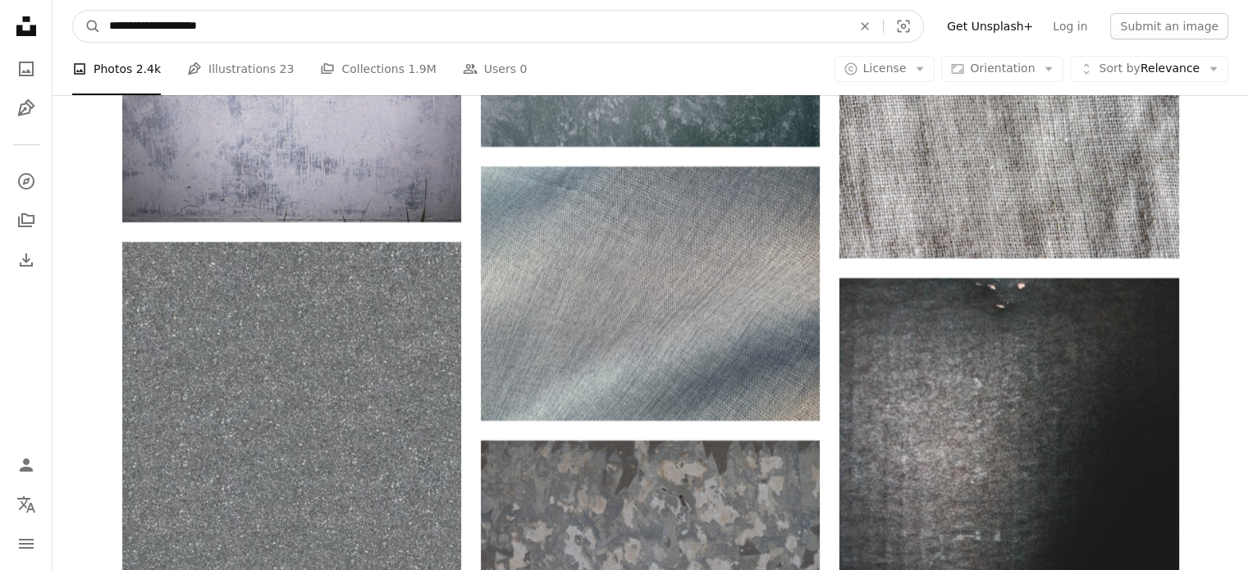
click at [160, 23] on input "**********" at bounding box center [474, 26] width 746 height 31
type input "**********"
click button "A magnifying glass" at bounding box center [87, 26] width 28 height 31
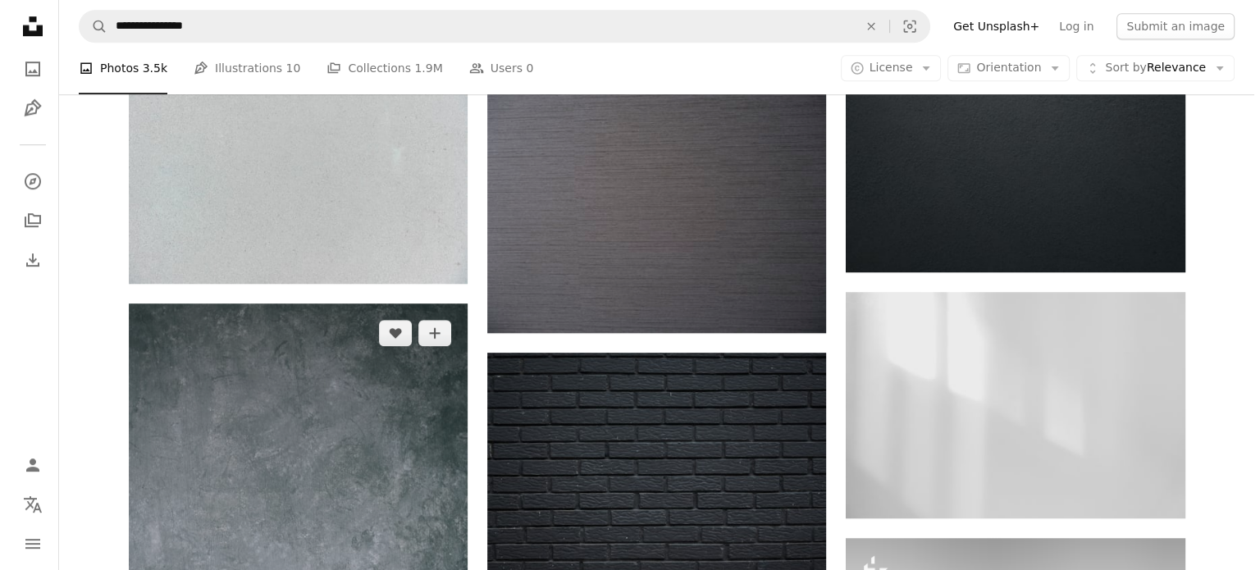
scroll to position [984, 0]
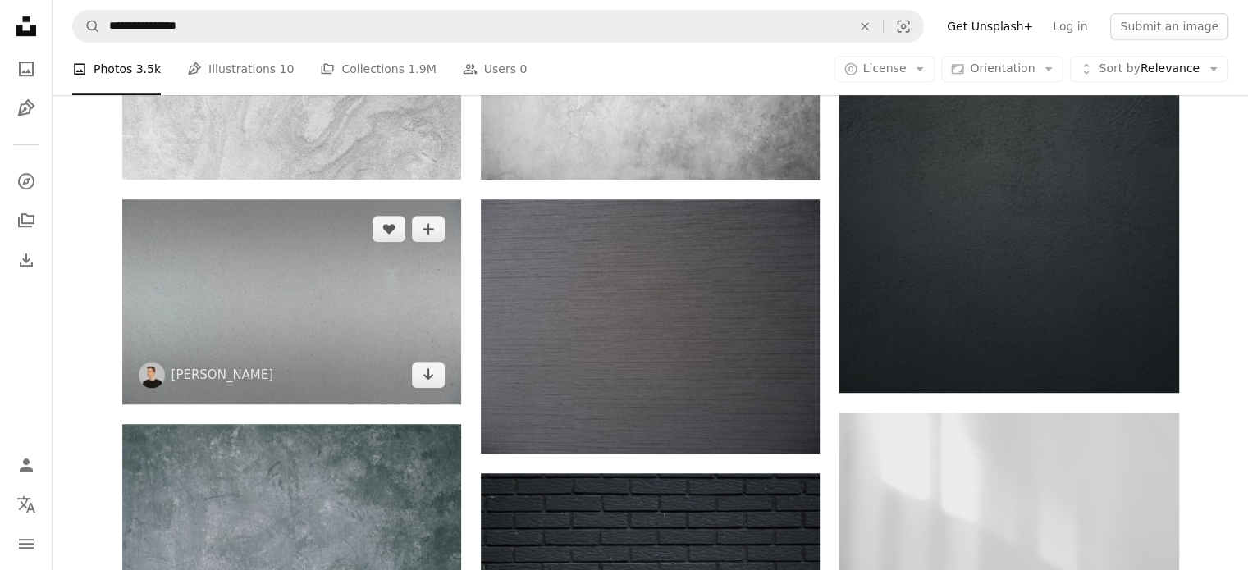
click at [346, 300] on img at bounding box center [291, 301] width 339 height 205
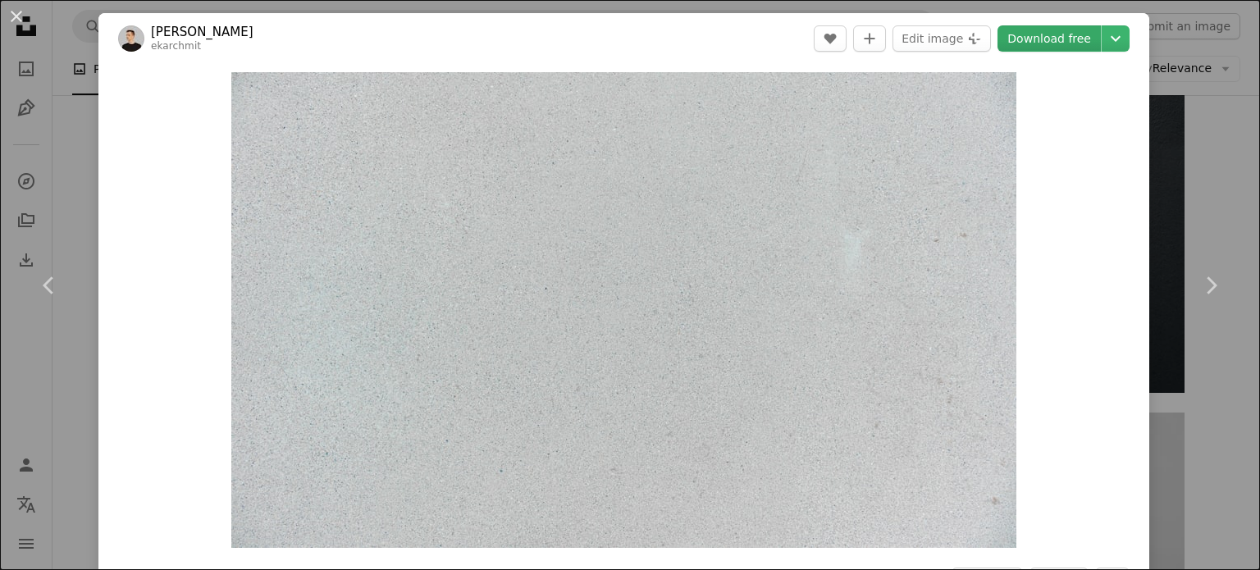
click at [1043, 34] on link "Download free" at bounding box center [1048, 38] width 103 height 26
